Goal: Find specific page/section: Find specific page/section

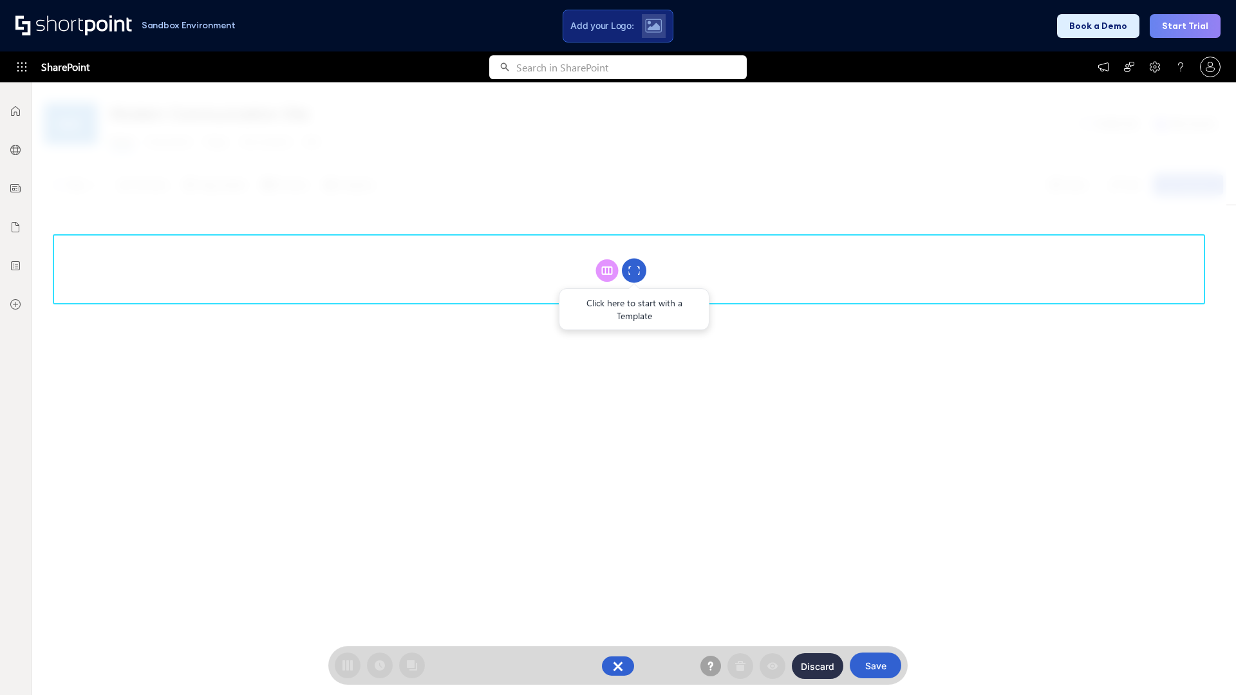
click at [634, 270] on circle at bounding box center [634, 271] width 24 height 24
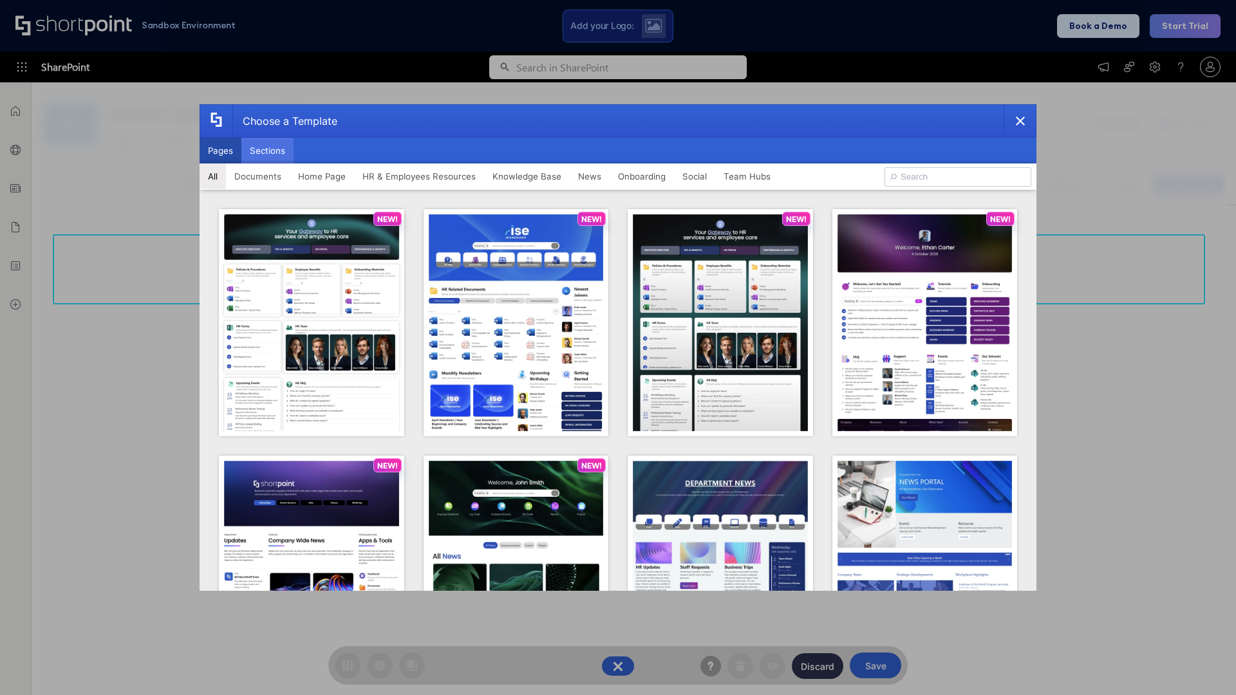
click at [267, 151] on button "Sections" at bounding box center [267, 151] width 52 height 26
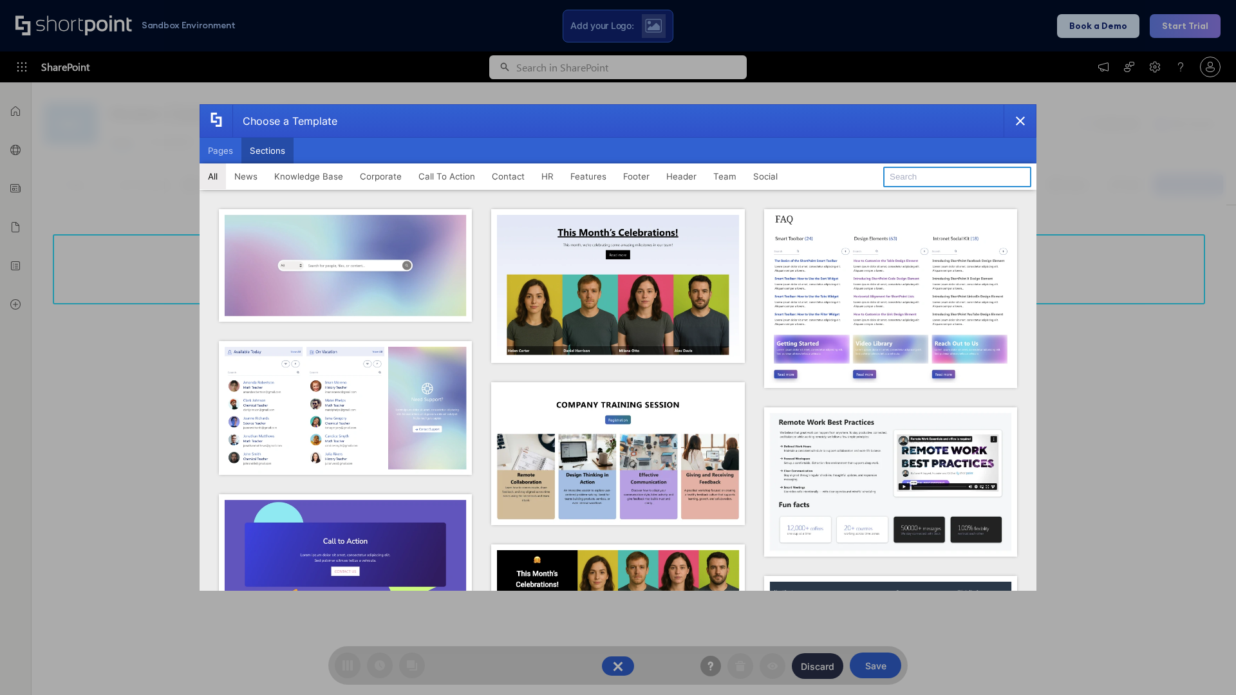
type input "Footer 5"
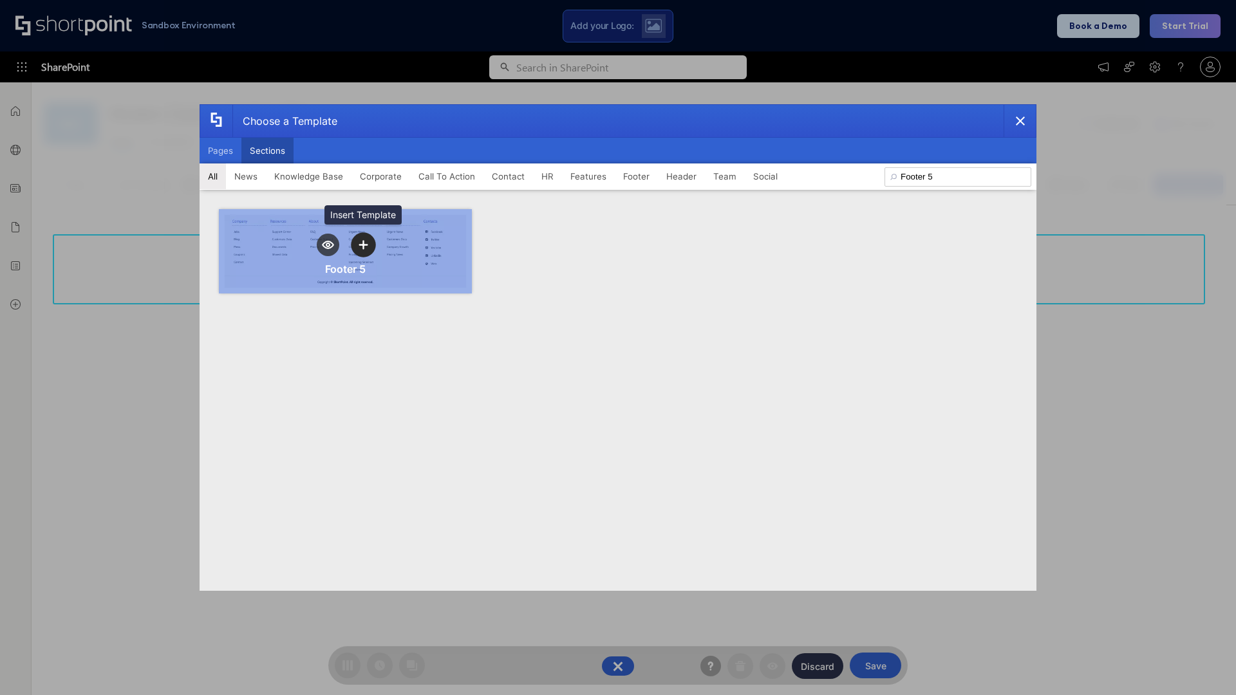
click at [363, 245] on icon "template selector" at bounding box center [363, 244] width 9 height 9
